Goal: Navigation & Orientation: Find specific page/section

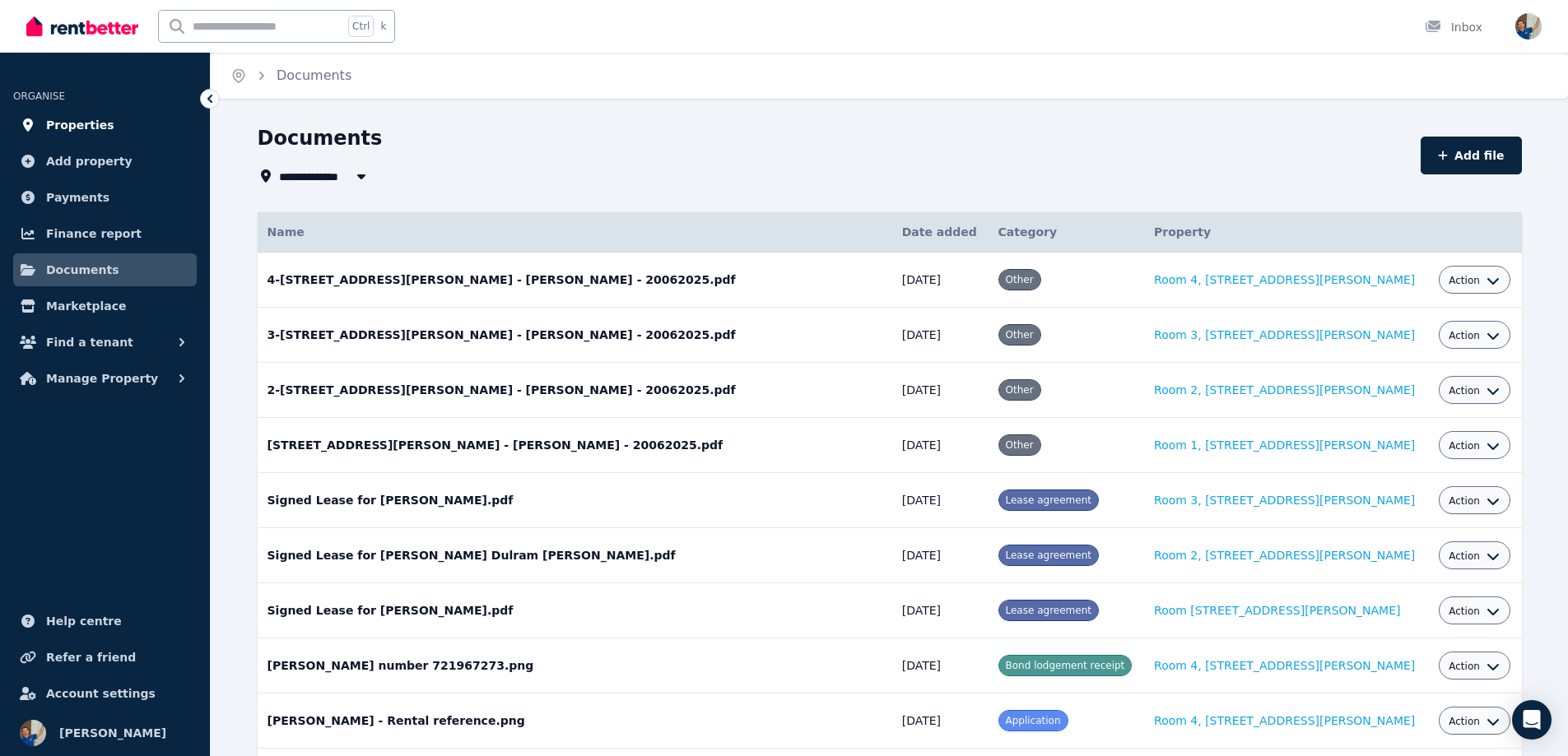
click at [81, 122] on span "Properties" at bounding box center [80, 125] width 68 height 20
